Goal: Navigation & Orientation: Find specific page/section

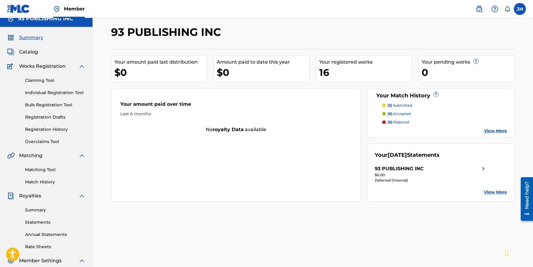
scroll to position [8, 0]
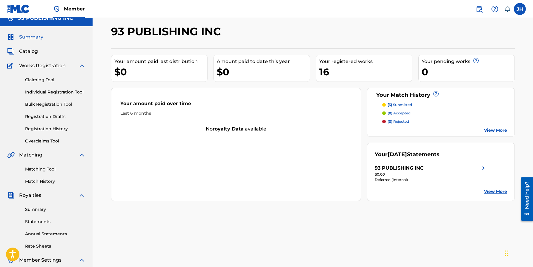
click at [493, 192] on link "View More" at bounding box center [495, 191] width 23 height 6
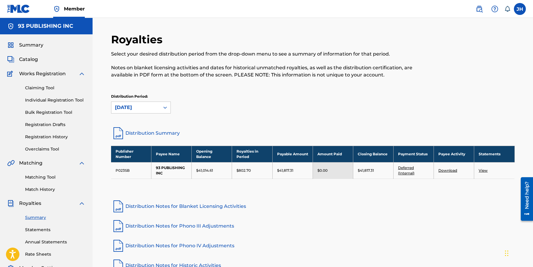
click at [23, 57] on span "Catalog" at bounding box center [28, 59] width 19 height 7
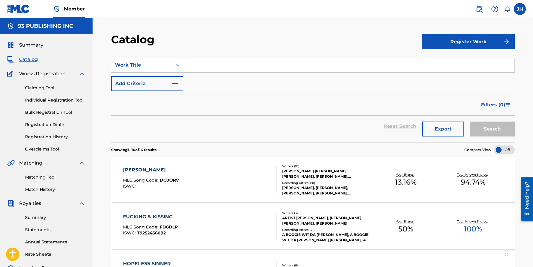
click at [29, 45] on span "Summary" at bounding box center [31, 44] width 24 height 7
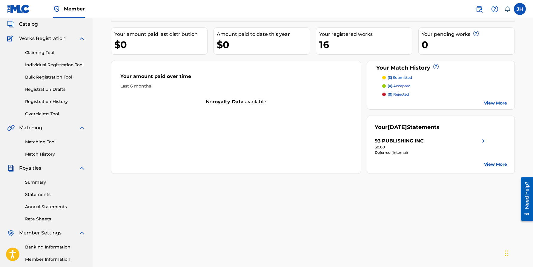
scroll to position [36, 0]
